Goal: Task Accomplishment & Management: Complete application form

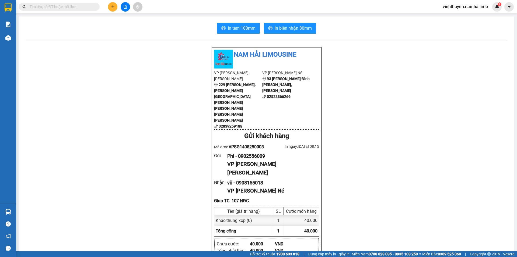
click at [73, 8] on input "text" at bounding box center [62, 7] width 64 height 6
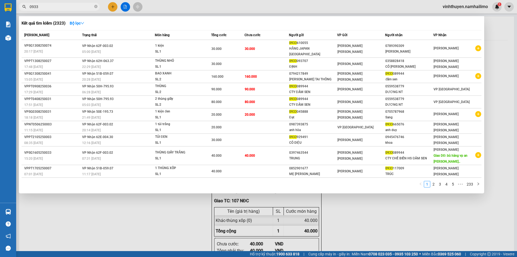
click at [84, 6] on input "0933" at bounding box center [62, 7] width 64 height 6
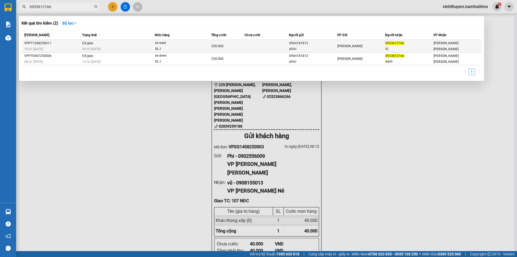
type input "0933612166"
click at [126, 43] on td "Đã giao 09:23 [DATE]" at bounding box center [118, 46] width 74 height 13
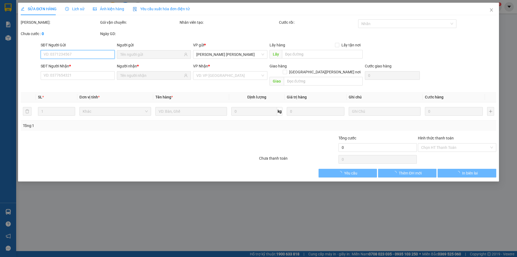
type input "0904181813"
type input "phúc"
type input "0933612166"
type input "tú"
type input "250.000"
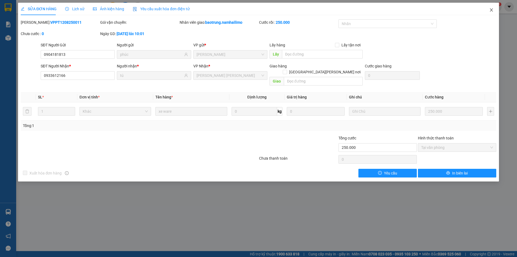
click at [491, 8] on span "Close" at bounding box center [491, 10] width 15 height 15
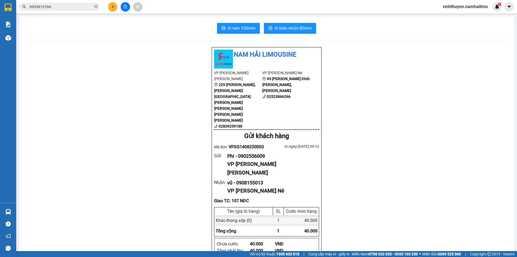
click at [58, 8] on input "0933612166" at bounding box center [62, 7] width 64 height 6
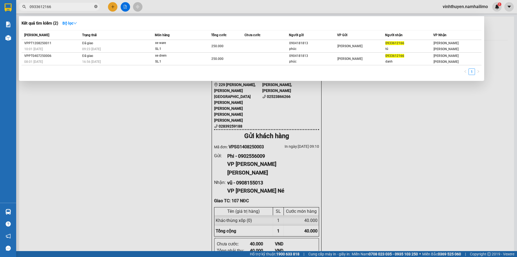
click at [96, 8] on icon "close-circle" at bounding box center [95, 6] width 3 height 3
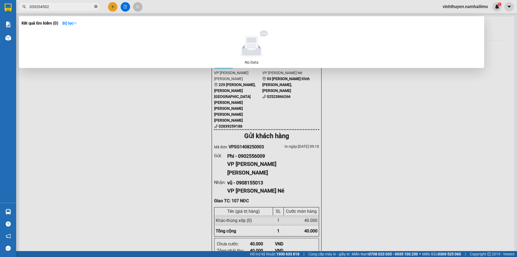
type input "0392045027"
click at [95, 6] on icon "close-circle" at bounding box center [95, 6] width 3 height 3
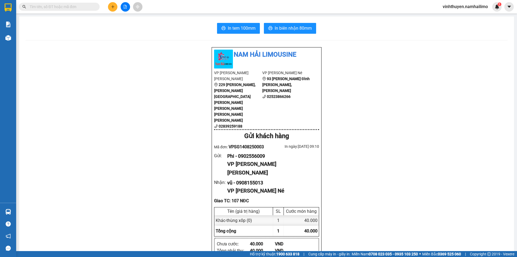
click at [79, 6] on input "text" at bounding box center [62, 7] width 64 height 6
click at [109, 8] on button at bounding box center [112, 6] width 9 height 9
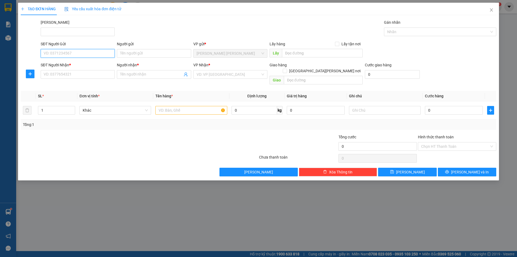
click at [96, 52] on input "SĐT Người Gửi" at bounding box center [78, 53] width 74 height 9
click at [161, 55] on input "Người gửi" at bounding box center [154, 53] width 74 height 9
type input "fres"
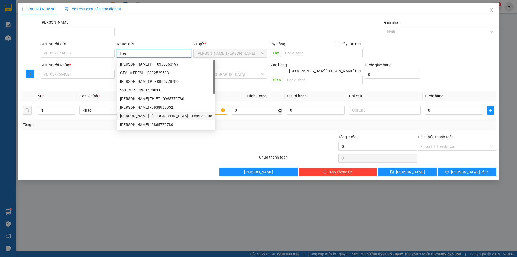
click at [148, 115] on div "[PERSON_NAME] - [GEOGRAPHIC_DATA] - 0966030708" at bounding box center [166, 116] width 92 height 6
type input "0966030708"
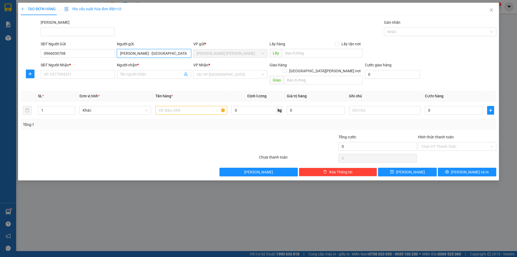
type input "[PERSON_NAME] - [GEOGRAPHIC_DATA]"
click at [63, 70] on div "SĐT Người Nhận *" at bounding box center [78, 66] width 74 height 8
click at [124, 77] on span at bounding box center [154, 74] width 74 height 9
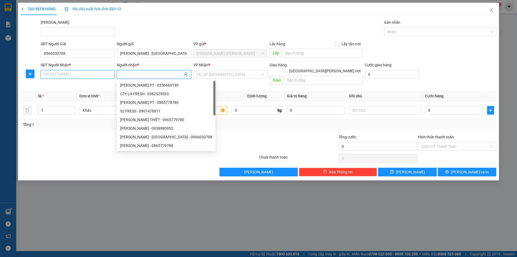
click at [92, 75] on input "SĐT Người Nhận *" at bounding box center [78, 74] width 74 height 9
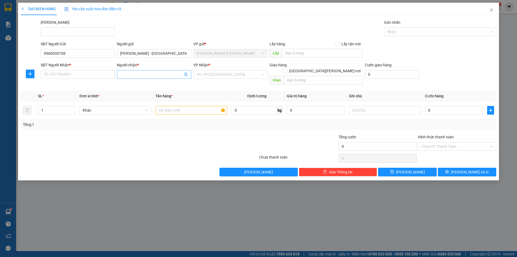
click at [132, 74] on input "Người nhận *" at bounding box center [151, 74] width 62 height 6
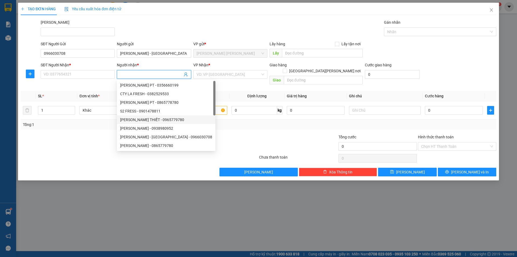
click at [146, 120] on div "[PERSON_NAME] THIẾT - 0965779780" at bounding box center [166, 120] width 92 height 6
type input "0965779780"
type input "[PERSON_NAME] THIẾT"
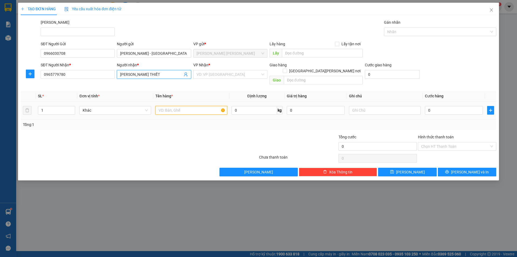
click at [173, 106] on input "text" at bounding box center [191, 110] width 72 height 9
type input "kien"
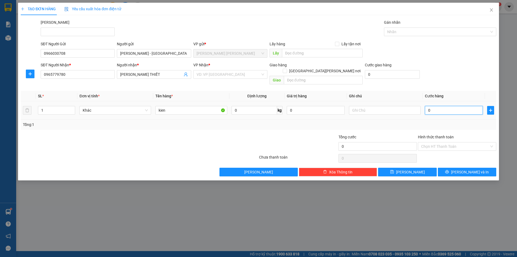
click at [456, 107] on input "0" at bounding box center [454, 110] width 58 height 9
type input "3"
type input "30"
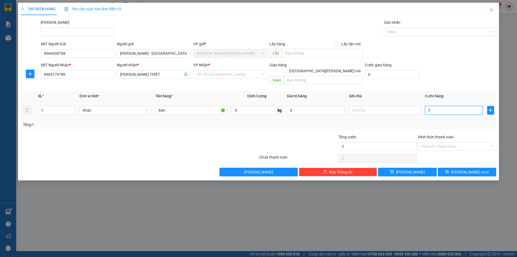
type input "30"
type input "30.000"
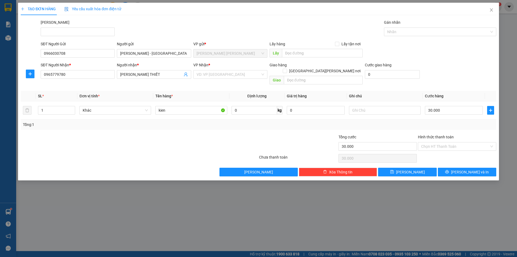
click at [381, 122] on div "Tổng: 1" at bounding box center [259, 125] width 472 height 6
click at [452, 168] on button "[PERSON_NAME] và In" at bounding box center [467, 172] width 58 height 9
click at [240, 76] on input "search" at bounding box center [229, 74] width 64 height 8
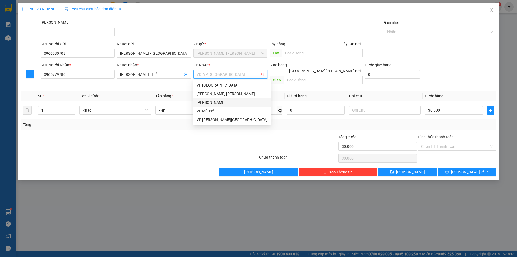
click at [231, 104] on div "[PERSON_NAME]" at bounding box center [232, 102] width 71 height 6
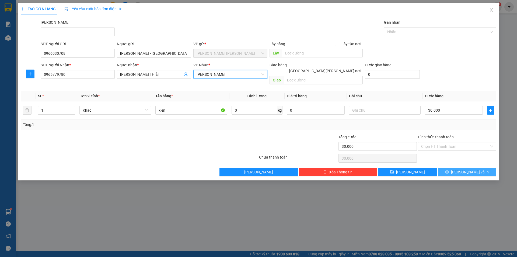
click at [468, 169] on span "[PERSON_NAME] và In" at bounding box center [470, 172] width 38 height 6
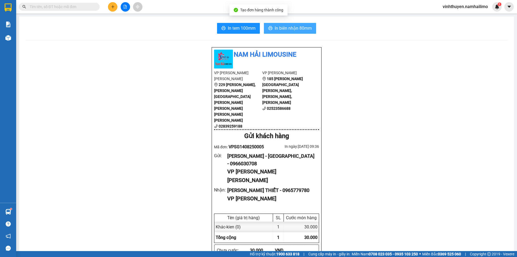
click at [277, 33] on button "In biên nhận 80mm" at bounding box center [290, 28] width 52 height 11
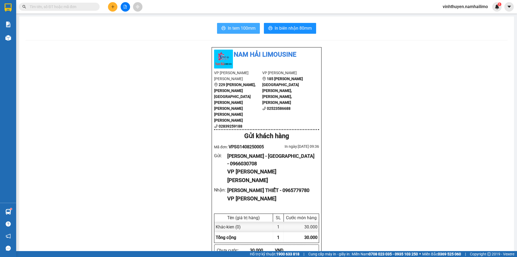
click at [247, 31] on span "In tem 100mm" at bounding box center [242, 28] width 28 height 7
